Goal: Information Seeking & Learning: Learn about a topic

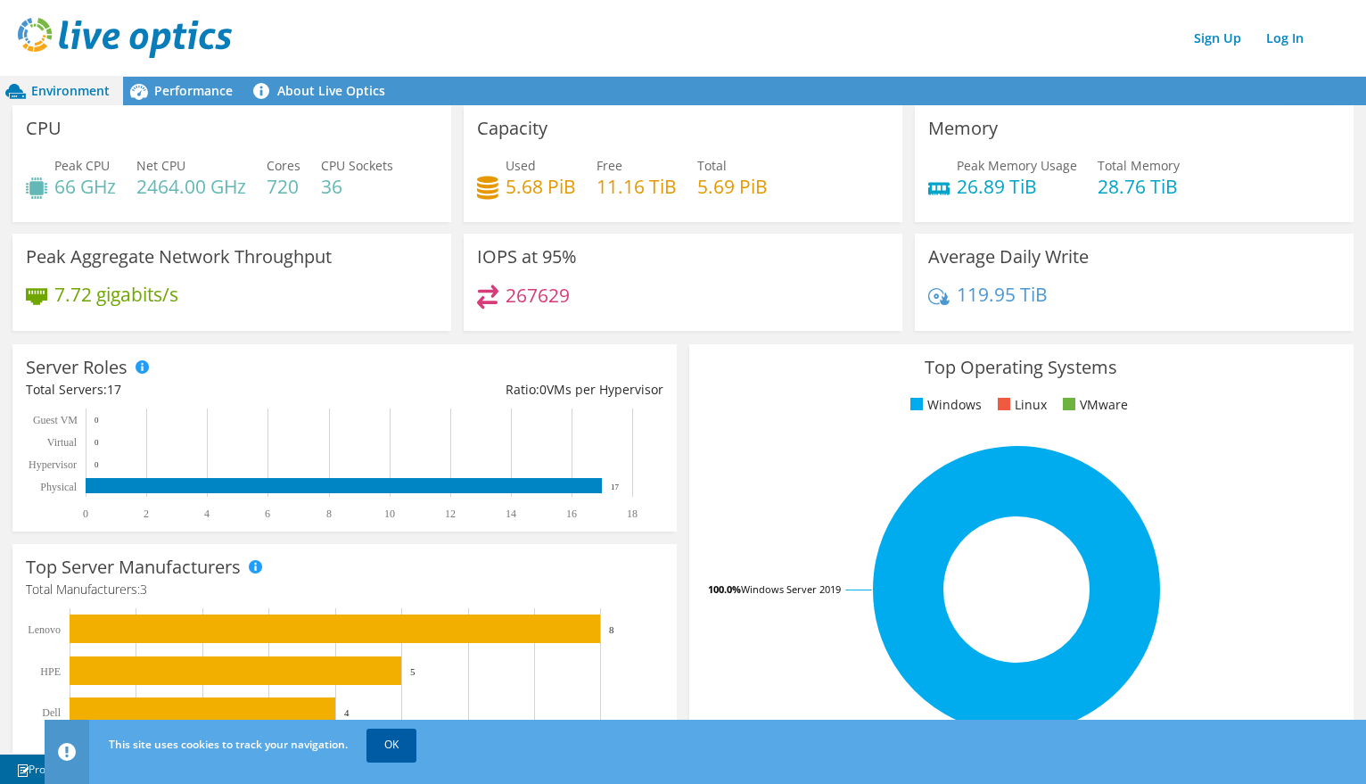
drag, startPoint x: 393, startPoint y: 739, endPoint x: 411, endPoint y: 741, distance: 17.9
click at [392, 739] on link "OK" at bounding box center [392, 745] width 50 height 32
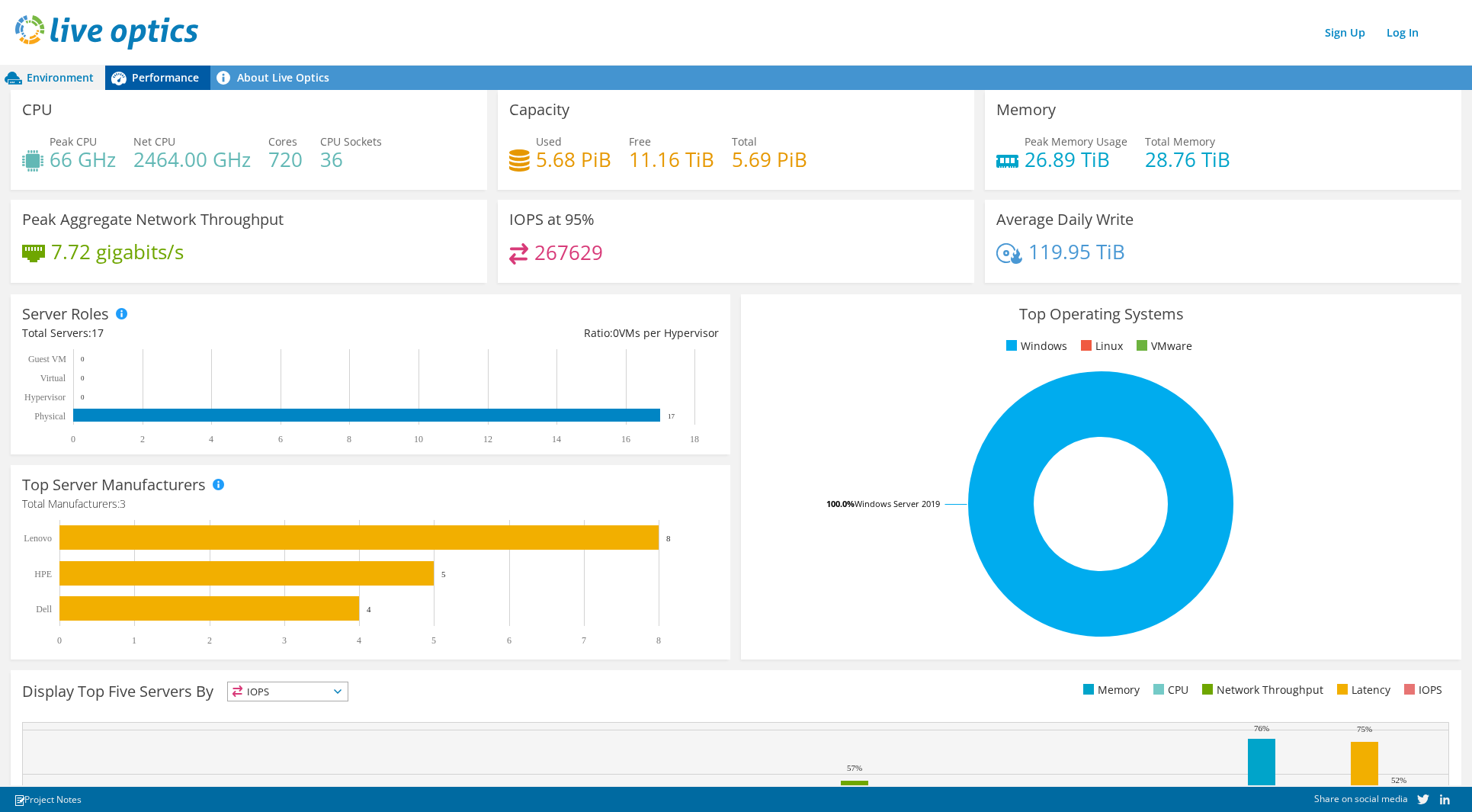
click at [150, 74] on span "Performance" at bounding box center [165, 77] width 67 height 15
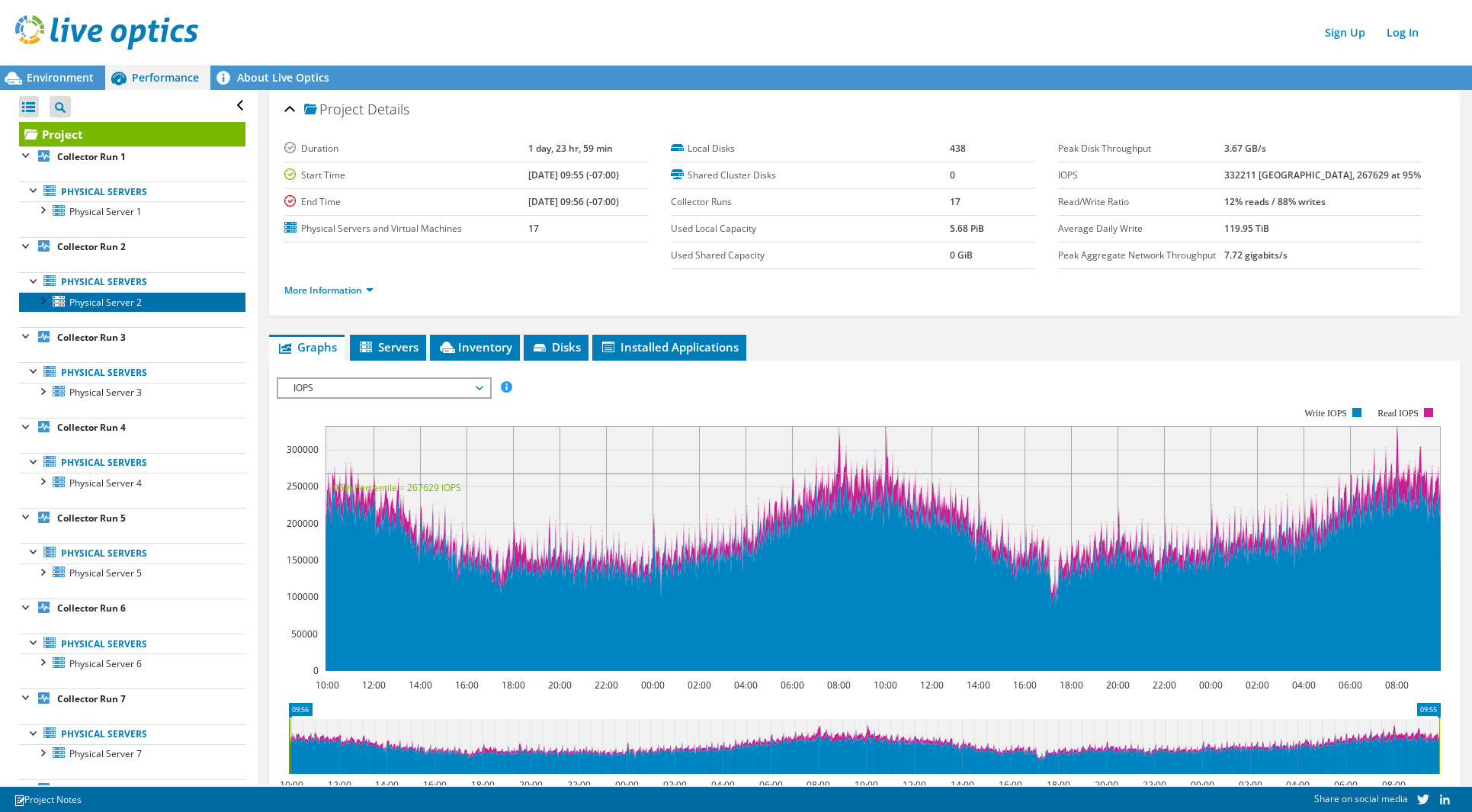
click at [95, 303] on span "Physical Server 2" at bounding box center [105, 302] width 73 height 13
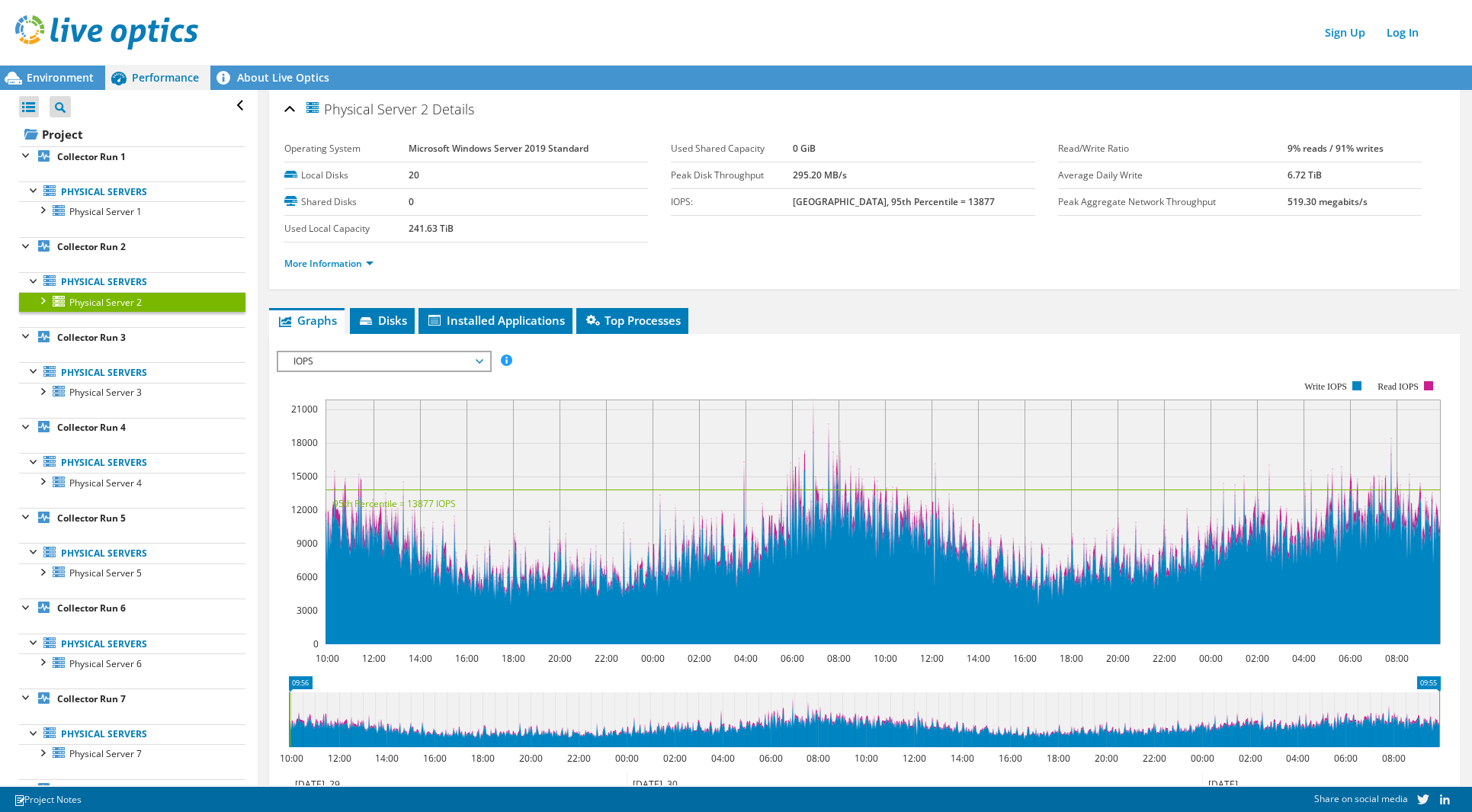
click at [45, 298] on div at bounding box center [42, 300] width 15 height 15
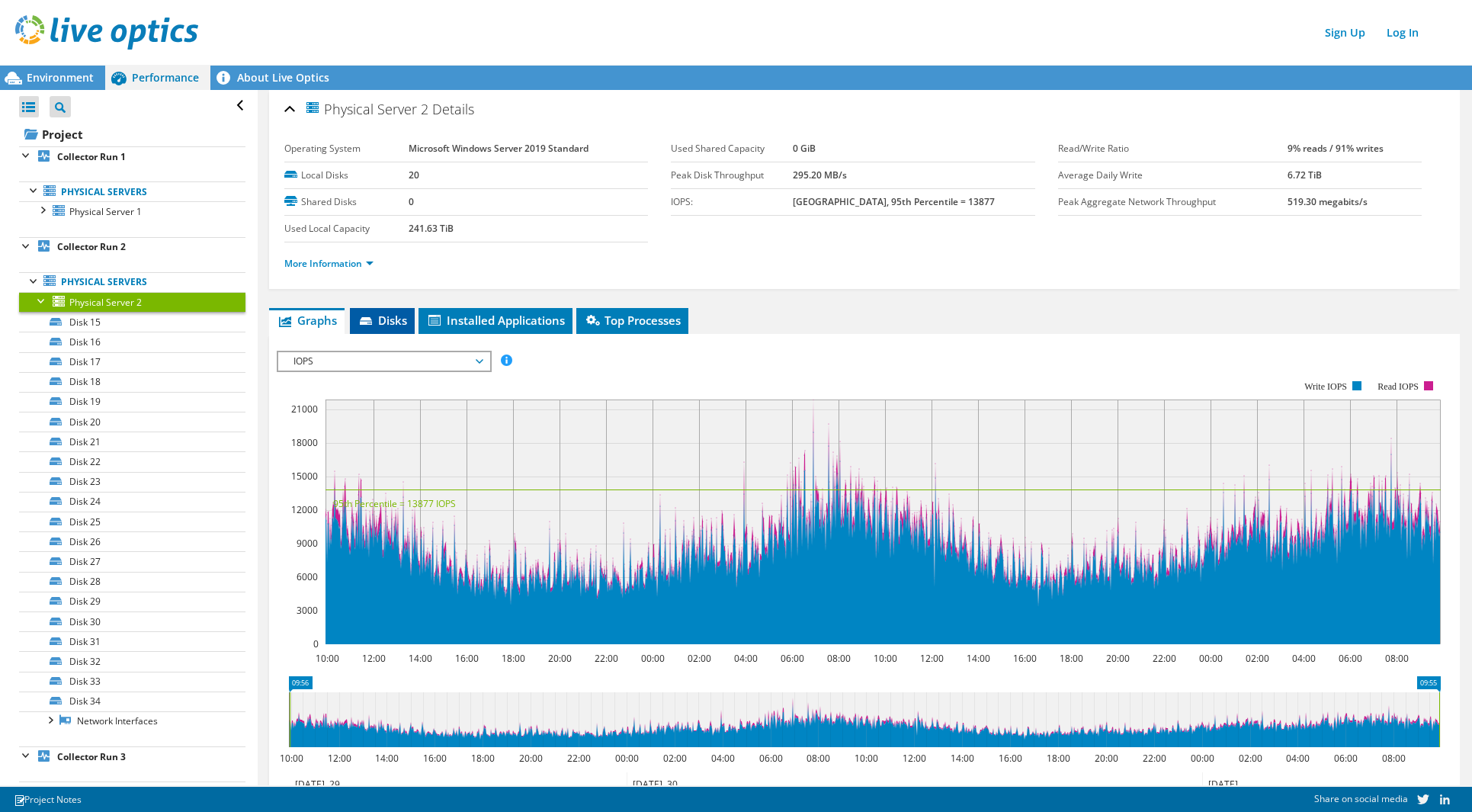
click at [381, 320] on span "Disks" at bounding box center [382, 321] width 50 height 15
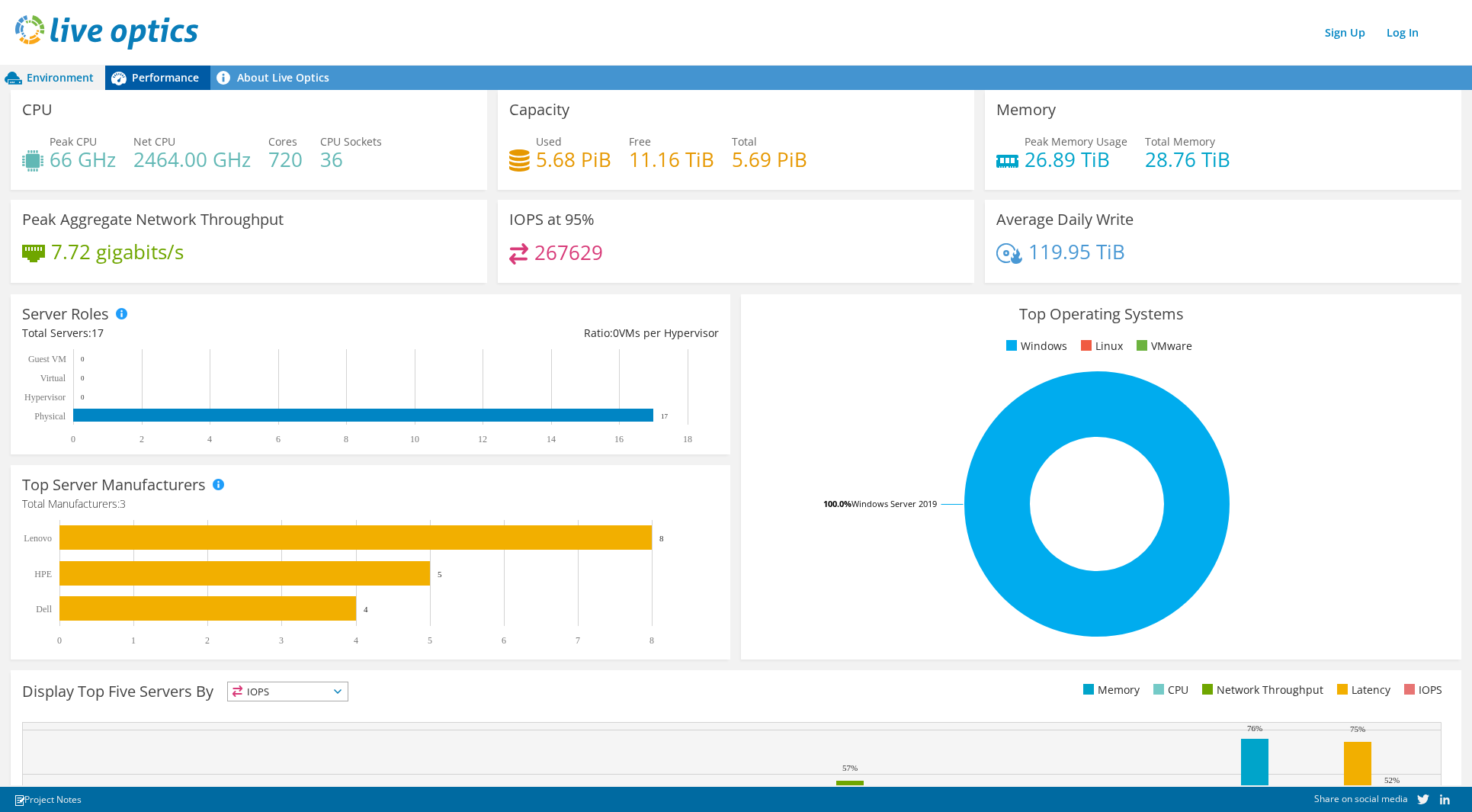
click at [157, 78] on span "Performance" at bounding box center [165, 77] width 67 height 15
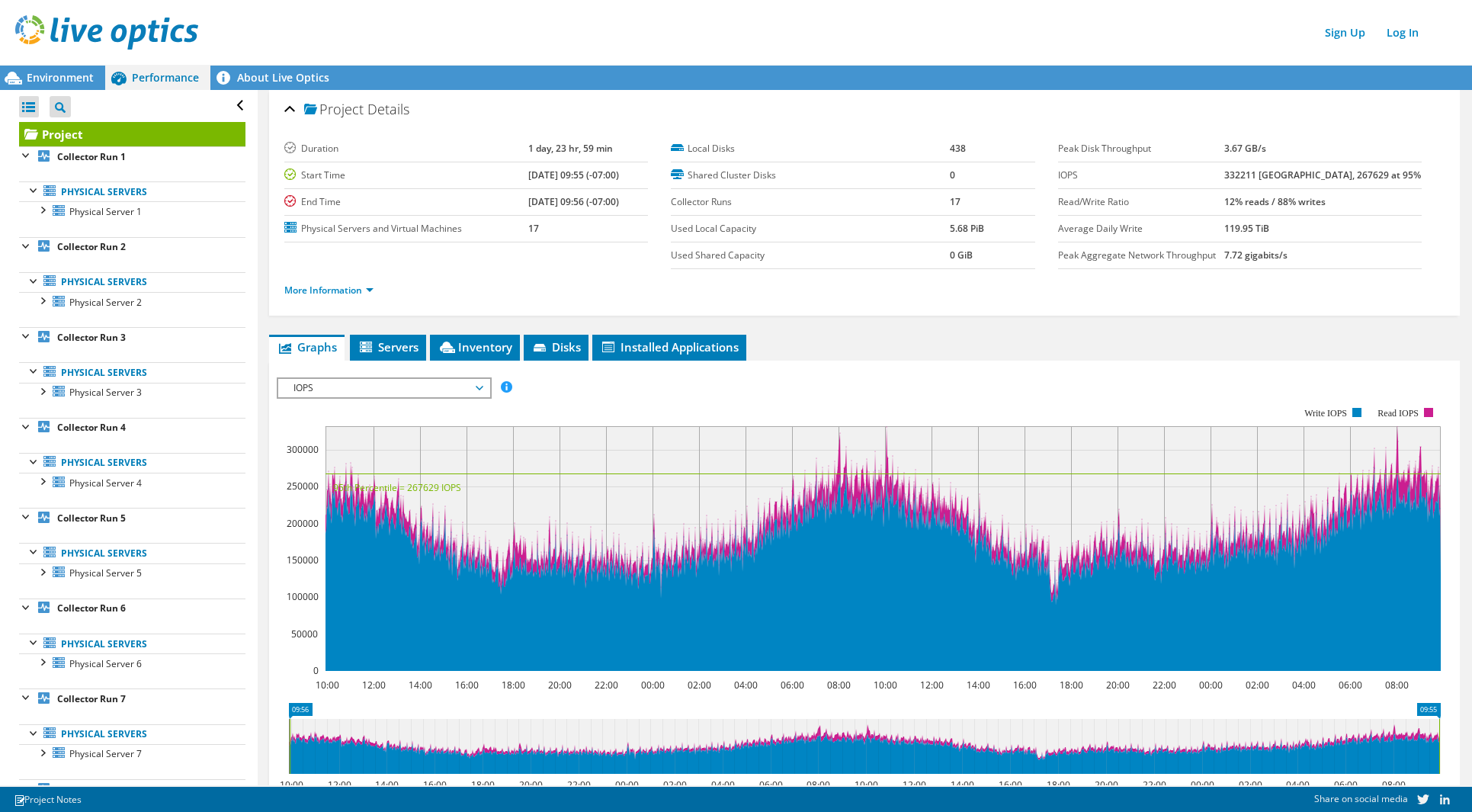
click at [1239, 32] on div "Sign Up Log In" at bounding box center [751, 32] width 1472 height 34
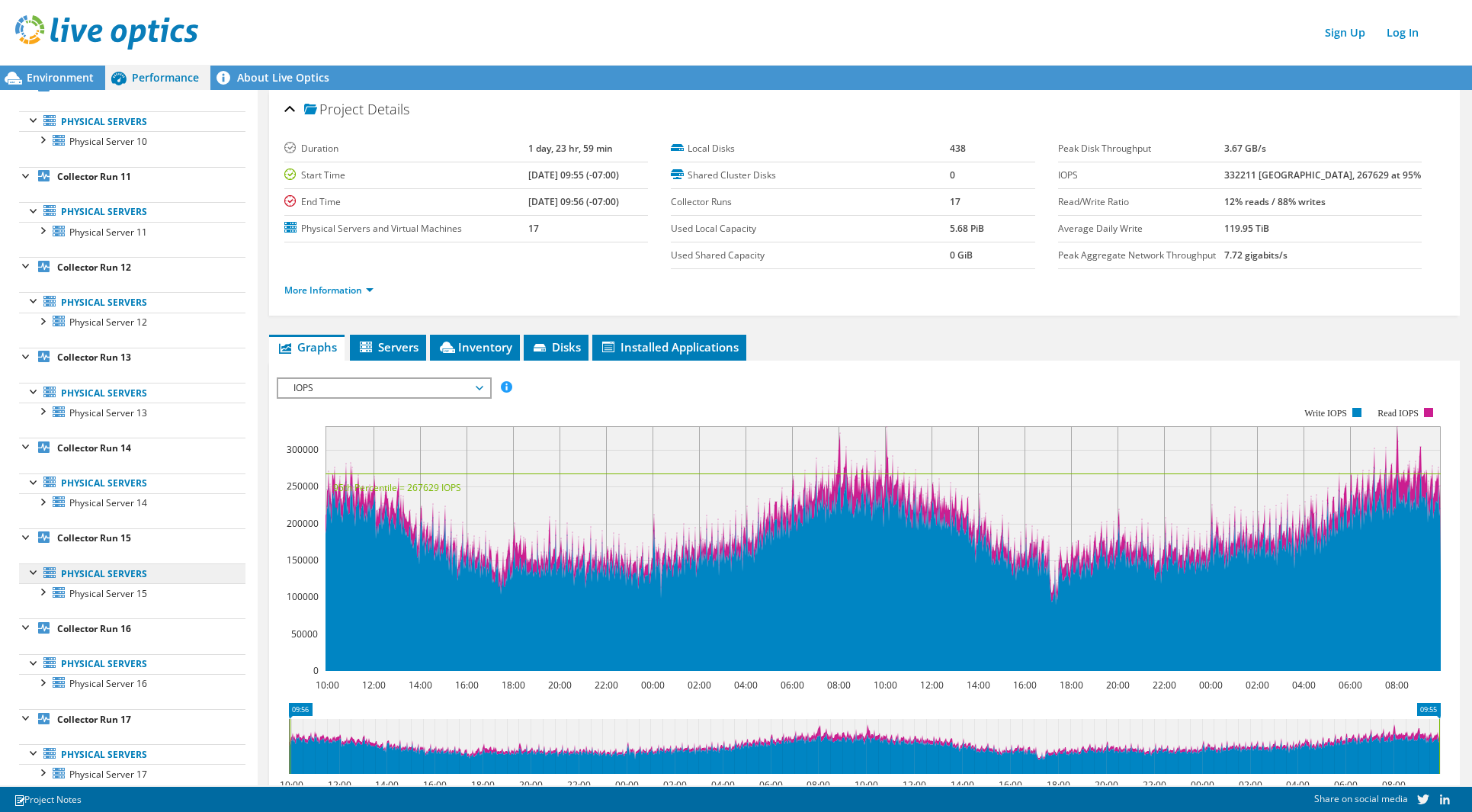
scroll to position [916, 0]
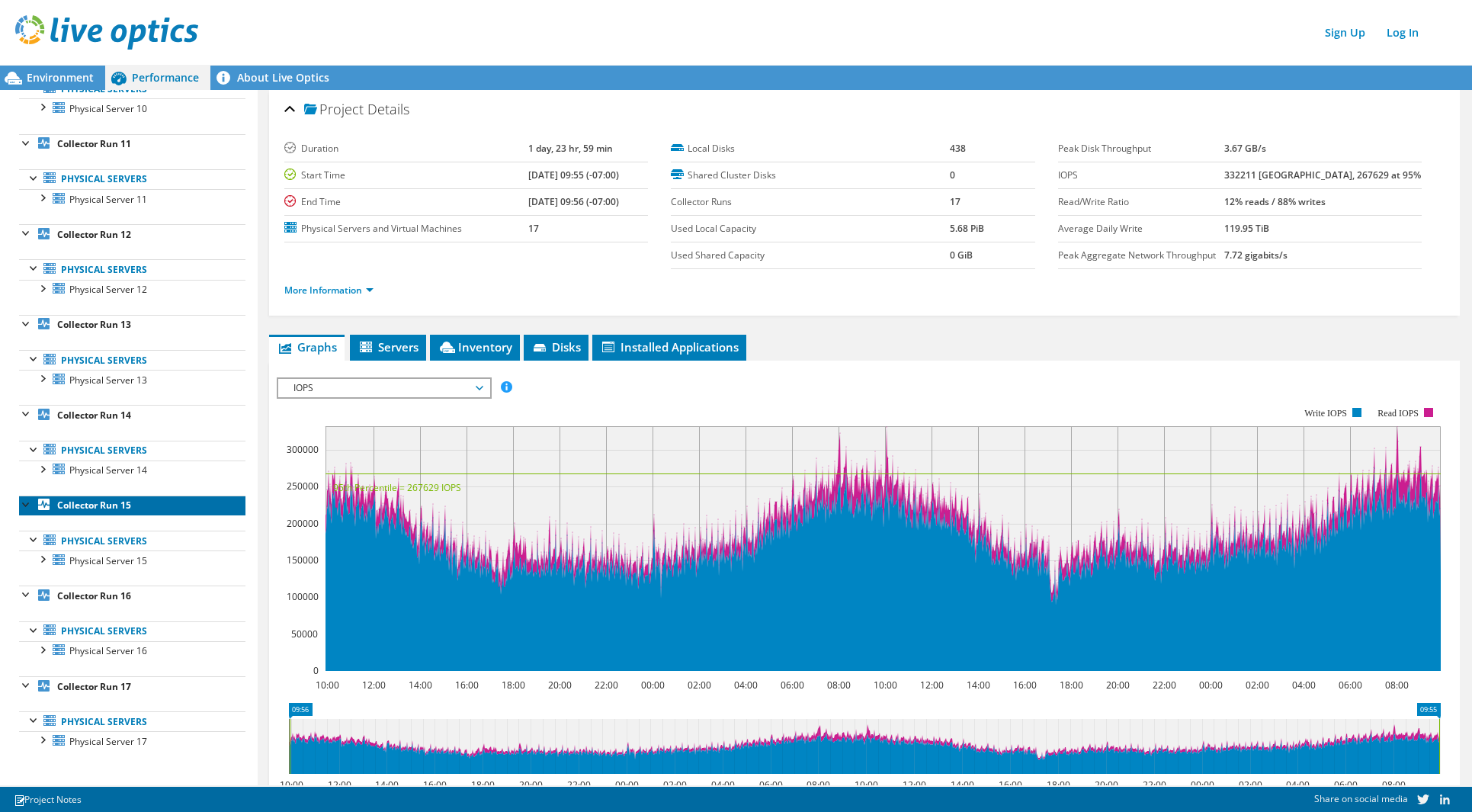
click at [85, 504] on b "Collector Run 15" at bounding box center [94, 504] width 74 height 13
